Goal: Communication & Community: Answer question/provide support

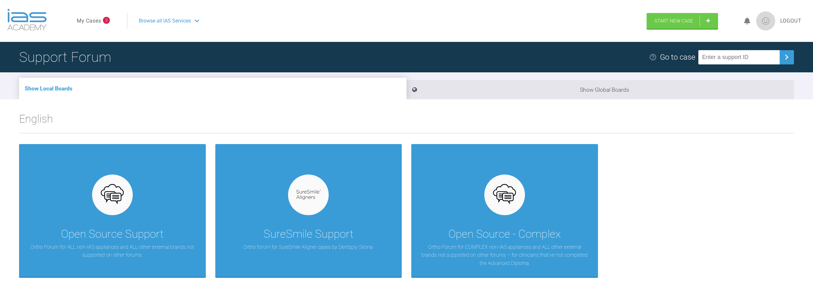
click at [93, 21] on link "My Cases" at bounding box center [89, 21] width 24 height 8
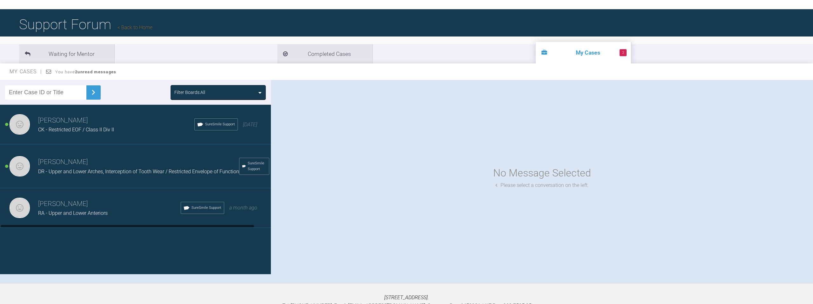
scroll to position [33, 0]
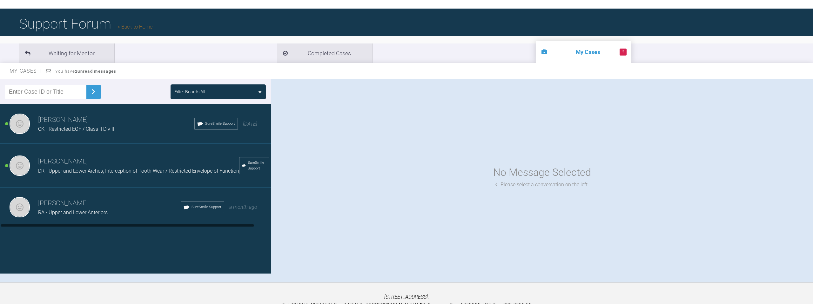
click at [106, 136] on div "[PERSON_NAME] El-[PERSON_NAME] - Restricted EOF / Class II Div II SureSmile Sup…" at bounding box center [135, 124] width 271 height 40
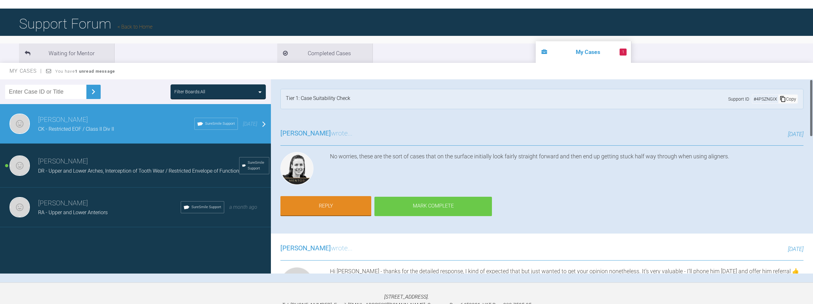
click at [425, 201] on div "Mark Complete" at bounding box center [432, 207] width 117 height 20
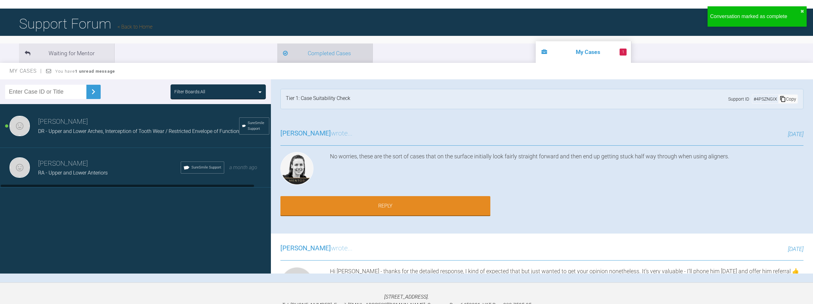
click at [277, 57] on li "Completed Cases" at bounding box center [324, 52] width 95 height 19
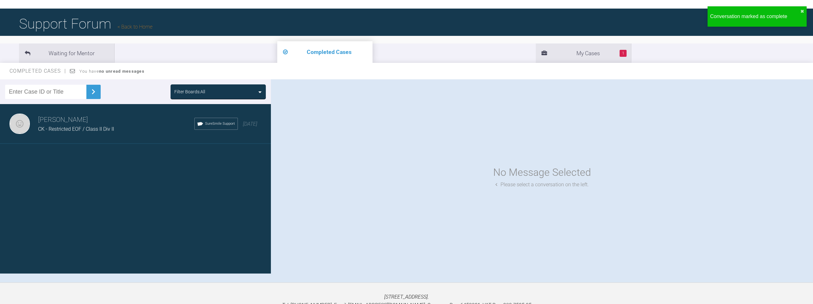
click at [246, 128] on div "[PERSON_NAME] El-[PERSON_NAME] - Restricted EOF / Class II Div II SureSmile Sup…" at bounding box center [135, 124] width 271 height 40
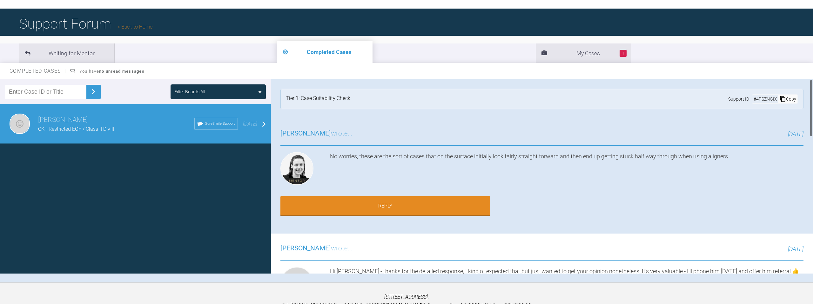
scroll to position [31, 0]
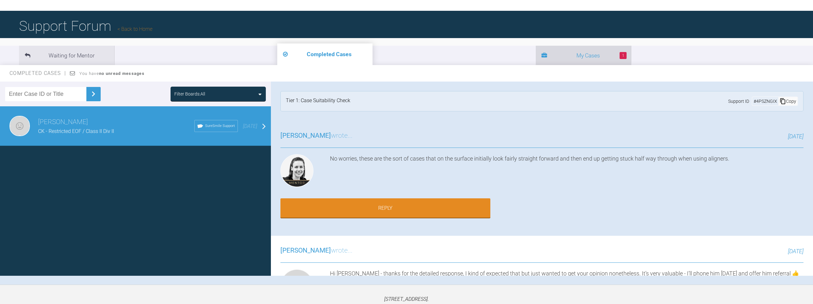
click at [536, 52] on li "1 My Cases" at bounding box center [583, 55] width 95 height 19
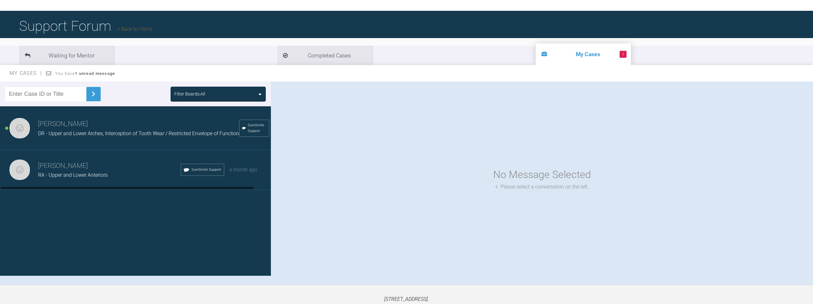
click at [100, 180] on div "[PERSON_NAME] El-[PERSON_NAME] - Upper and Lower Anteriors SureSmile Support a …" at bounding box center [135, 170] width 271 height 40
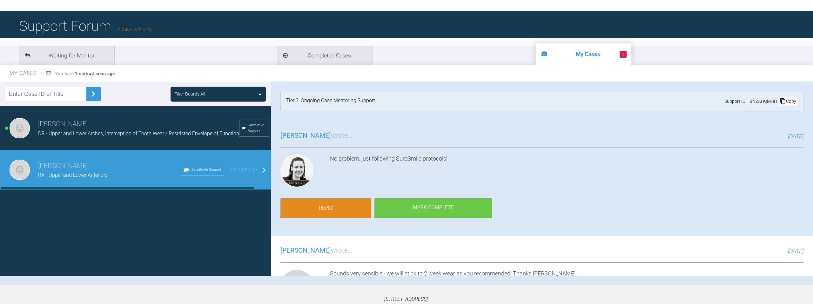
click at [111, 131] on span "DR - Upper and Lower Arches, Interception of Tooth Wear / Restricted Envelope o…" at bounding box center [138, 133] width 201 height 6
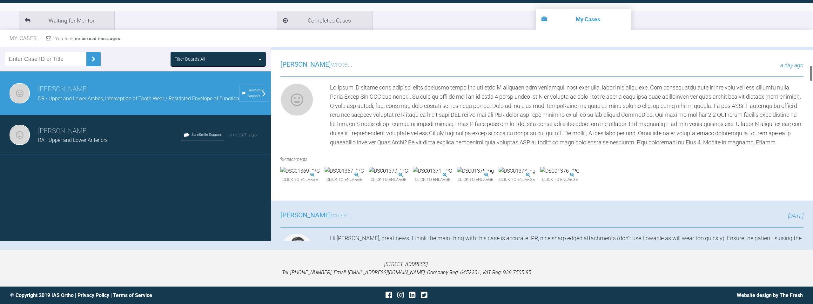
scroll to position [217, 0]
click at [313, 175] on img at bounding box center [299, 170] width 39 height 8
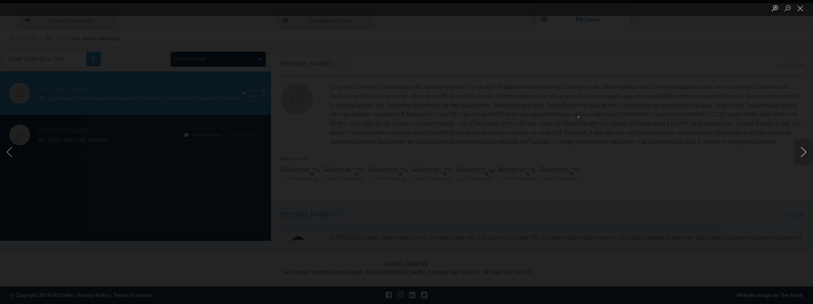
click at [796, 149] on button "Next image" at bounding box center [803, 151] width 19 height 25
click at [15, 154] on button "Previous image" at bounding box center [9, 151] width 19 height 25
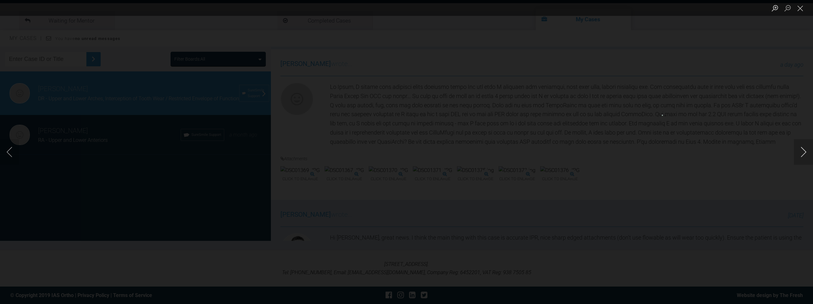
click at [808, 151] on button "Next image" at bounding box center [803, 151] width 19 height 25
click at [13, 153] on button "Previous image" at bounding box center [9, 151] width 19 height 25
click at [802, 151] on button "Next image" at bounding box center [803, 151] width 19 height 25
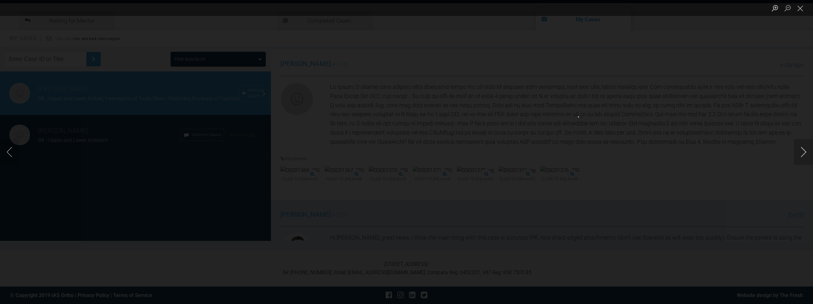
click at [794, 150] on button "Next image" at bounding box center [803, 151] width 19 height 25
click at [803, 10] on button "Close lightbox" at bounding box center [800, 8] width 13 height 11
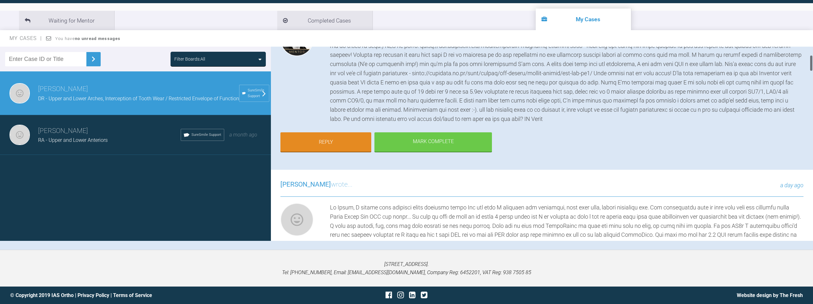
scroll to position [8, 0]
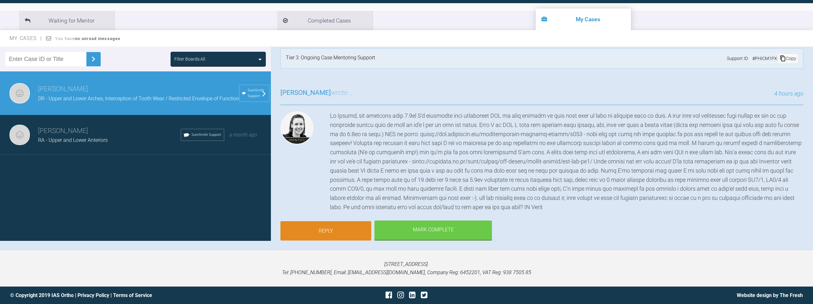
click at [340, 234] on link "Reply" at bounding box center [325, 231] width 91 height 20
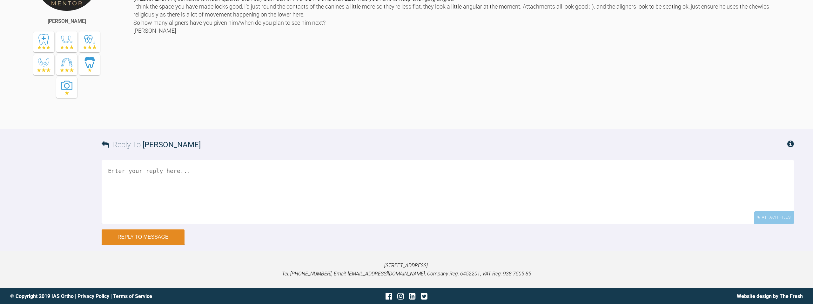
scroll to position [3933, 0]
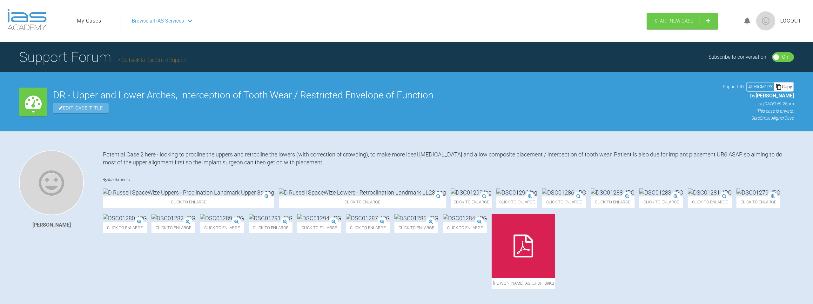
scroll to position [3933, 0]
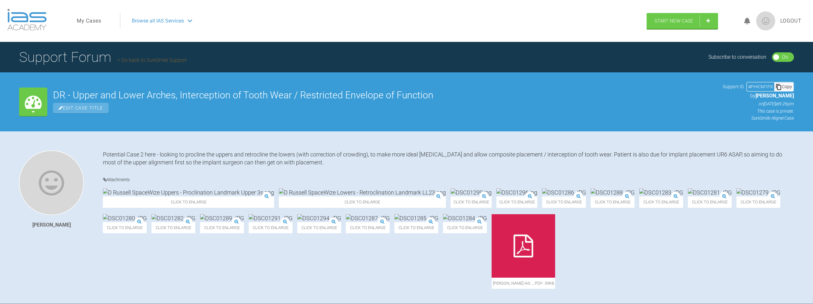
scroll to position [3933, 0]
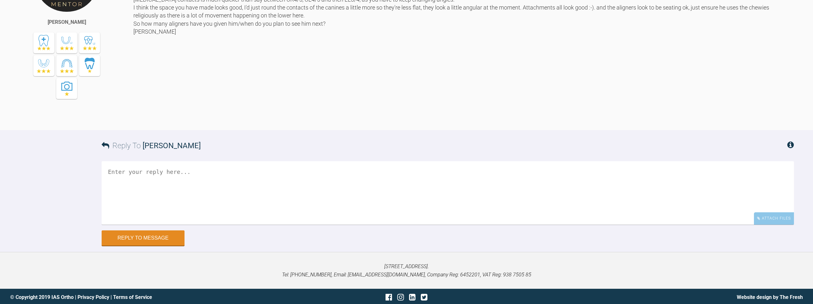
click at [198, 225] on textarea at bounding box center [448, 192] width 692 height 63
drag, startPoint x: 546, startPoint y: 247, endPoint x: 435, endPoint y: 247, distance: 110.8
click at [435, 225] on textarea "Hi Kelly, spoke to the practice manager and I'm going to buy that exact recipro…" at bounding box center [448, 192] width 692 height 63
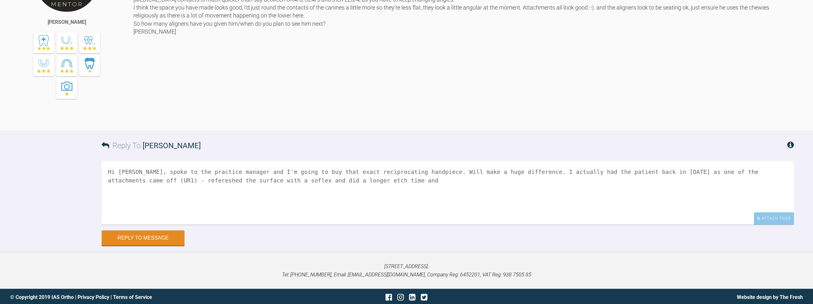
drag, startPoint x: 381, startPoint y: 256, endPoint x: 372, endPoint y: 255, distance: 8.9
click at [372, 225] on textarea "Hi Kelly, spoke to the practice manager and I'm going to buy that exact recipro…" at bounding box center [448, 192] width 692 height 63
click at [492, 225] on textarea "Hi Kelly, spoke to the practice manager and I'm going to buy that exact recipro…" at bounding box center [448, 192] width 692 height 63
click at [392, 225] on textarea "Hi Kelly, spoke to the practice manager and I'm going to buy that exact recipro…" at bounding box center [448, 192] width 692 height 63
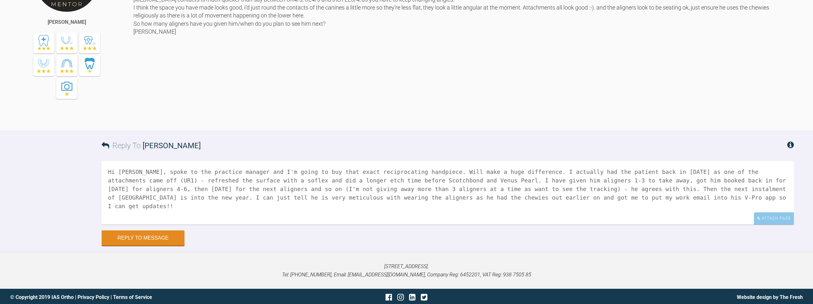
click at [637, 225] on textarea "Hi Kelly, spoke to the practice manager and I'm going to buy that exact recipro…" at bounding box center [448, 192] width 692 height 63
click at [256, 225] on textarea "Hi Kelly, spoke to the practice manager and I'm going to buy that exact recipro…" at bounding box center [448, 192] width 692 height 63
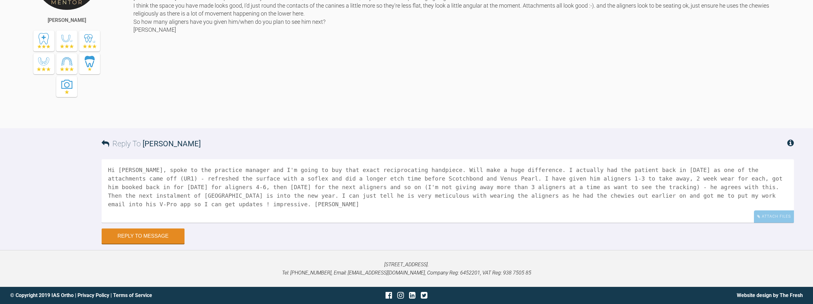
scroll to position [4009, 0]
type textarea "Hi Kelly, spoke to the practice manager and I'm going to buy that exact recipro…"
click at [153, 233] on button "Reply to Message" at bounding box center [143, 236] width 83 height 15
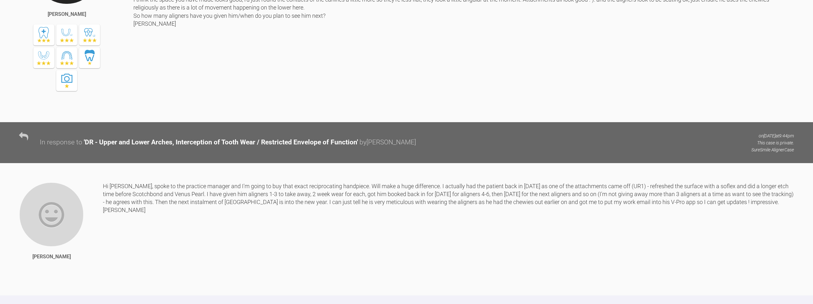
scroll to position [3941, 0]
drag, startPoint x: 143, startPoint y: 57, endPoint x: 213, endPoint y: 56, distance: 70.2
click at [213, 56] on div "Hi Andrew, yes anything over 0.3mm I'd recommend that mechanical IPR is used be…" at bounding box center [463, 26] width 660 height 173
copy div "Intensiv ortho strips from TO"
